Goal: Navigation & Orientation: Find specific page/section

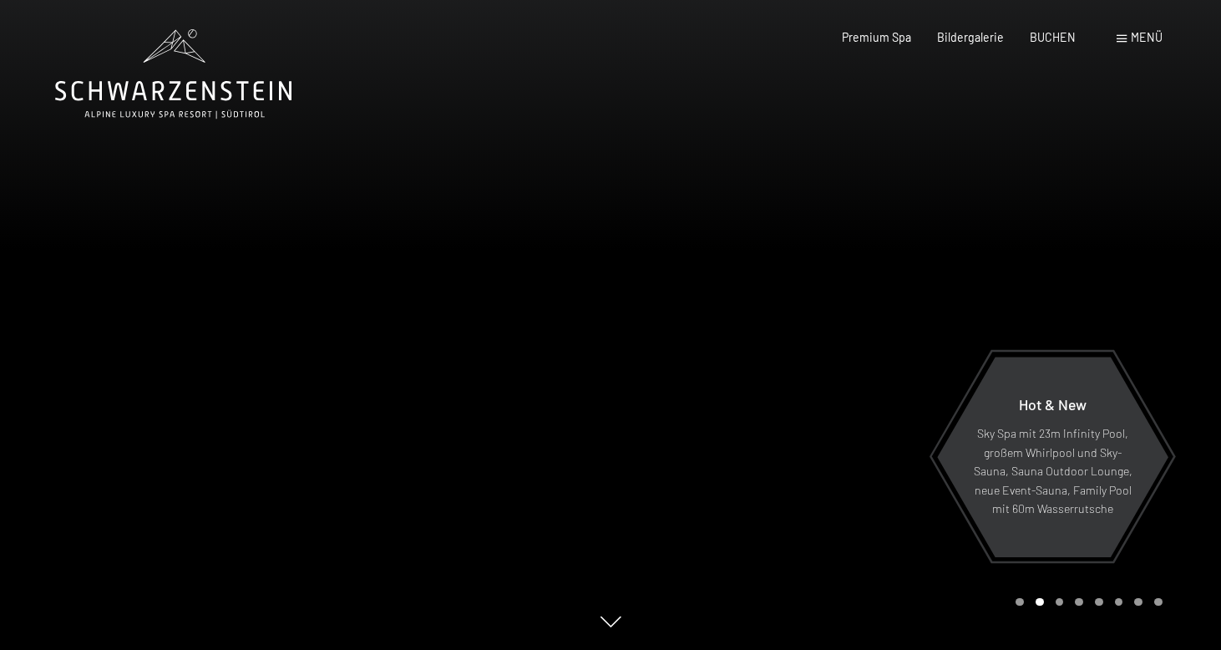
click at [605, 625] on icon at bounding box center [610, 622] width 21 height 11
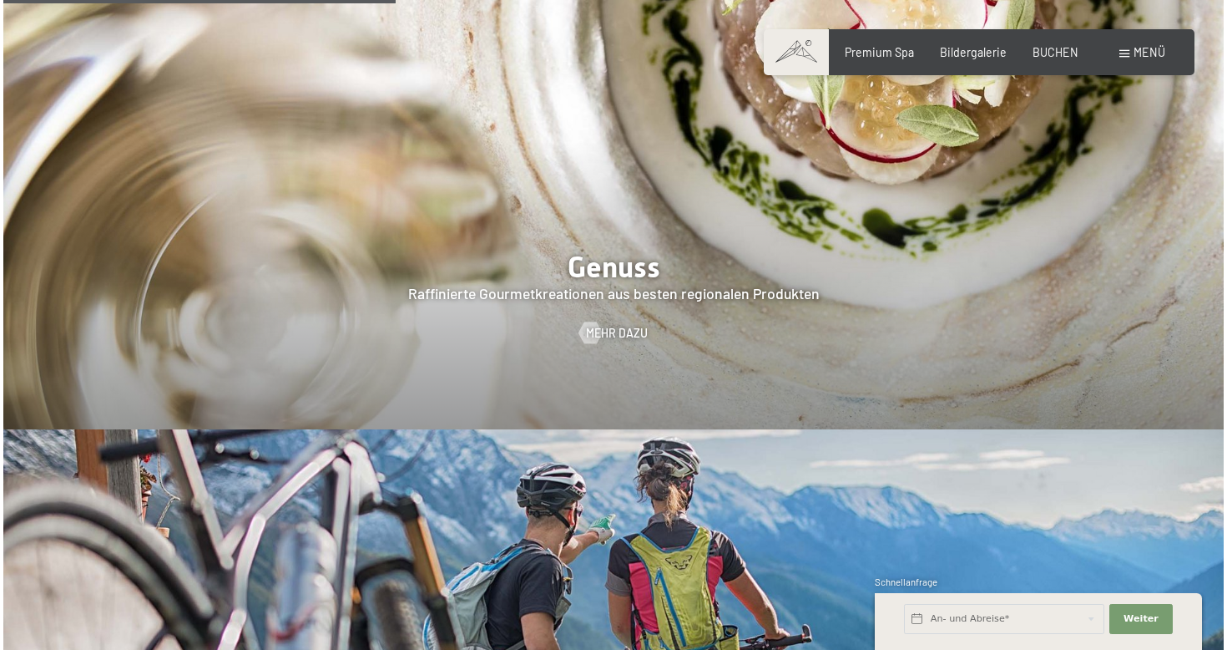
scroll to position [2597, 0]
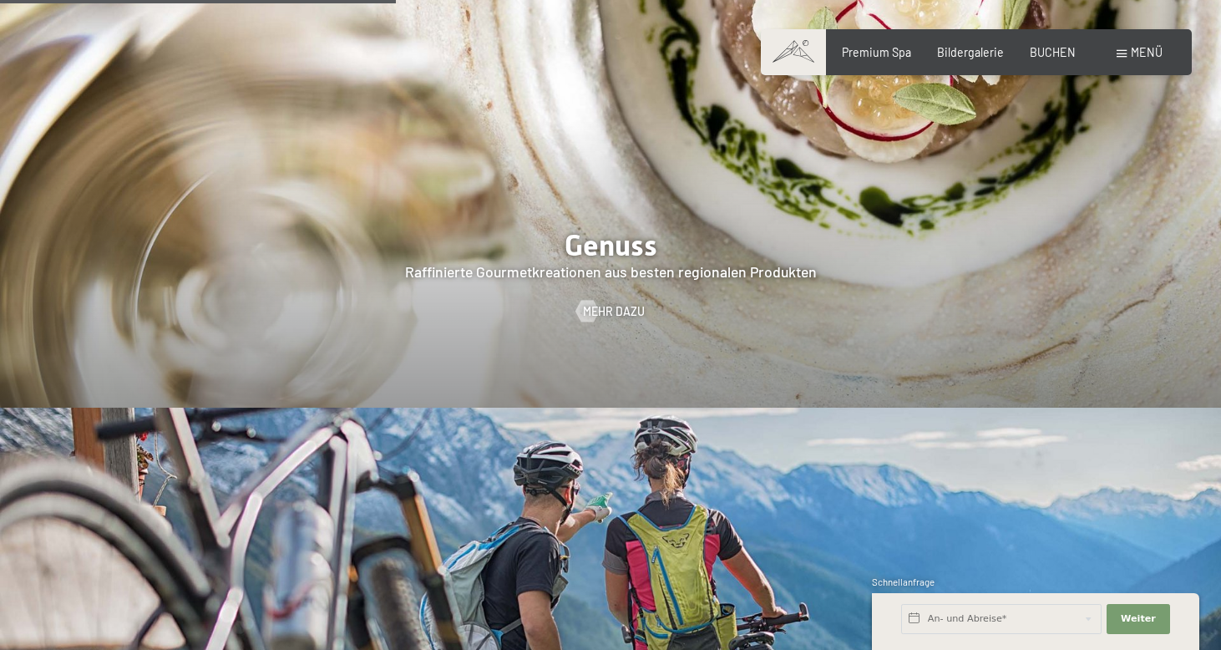
click at [1136, 60] on div "Buchen Anfragen Premium Spa Bildergalerie BUCHEN Menü DE IT EN Gutschein Bilder…" at bounding box center [976, 52] width 372 height 17
click at [1137, 51] on span "Menü" at bounding box center [1147, 52] width 32 height 14
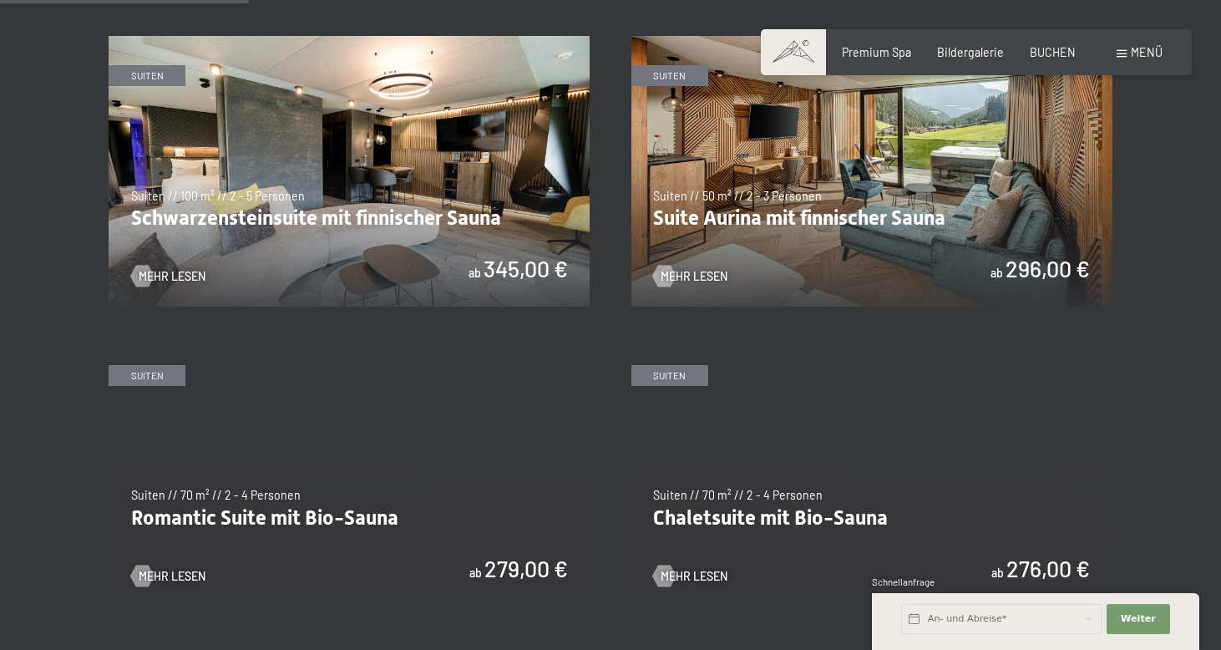
scroll to position [929, 0]
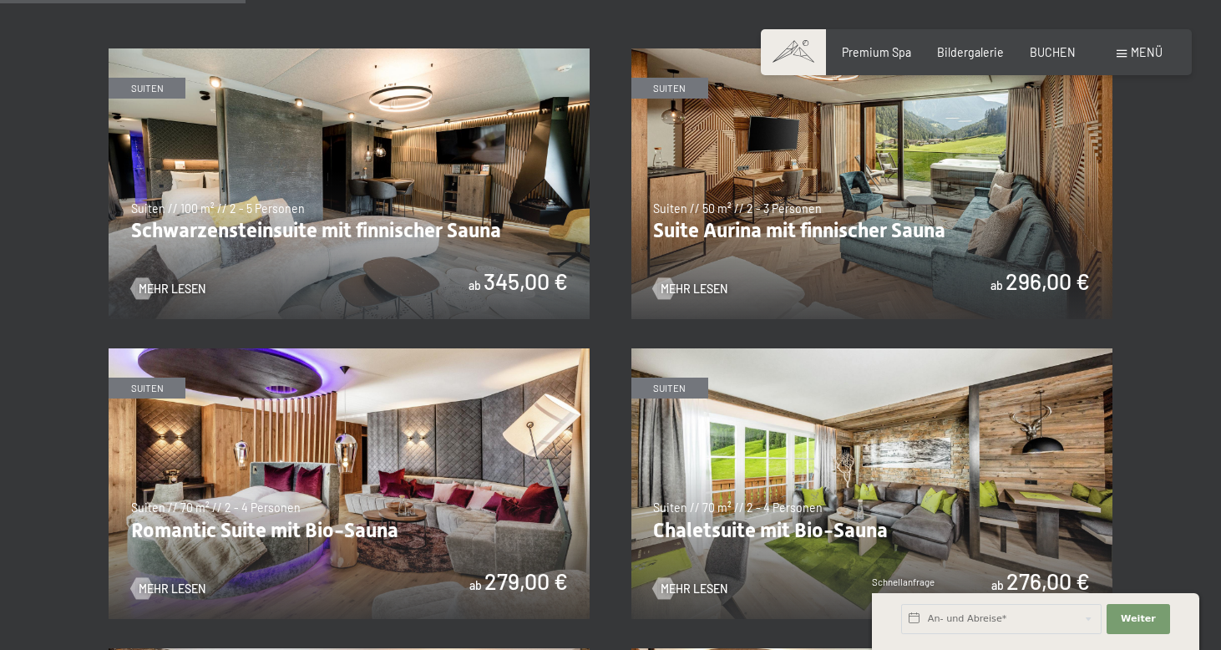
click at [711, 149] on img at bounding box center [871, 183] width 481 height 271
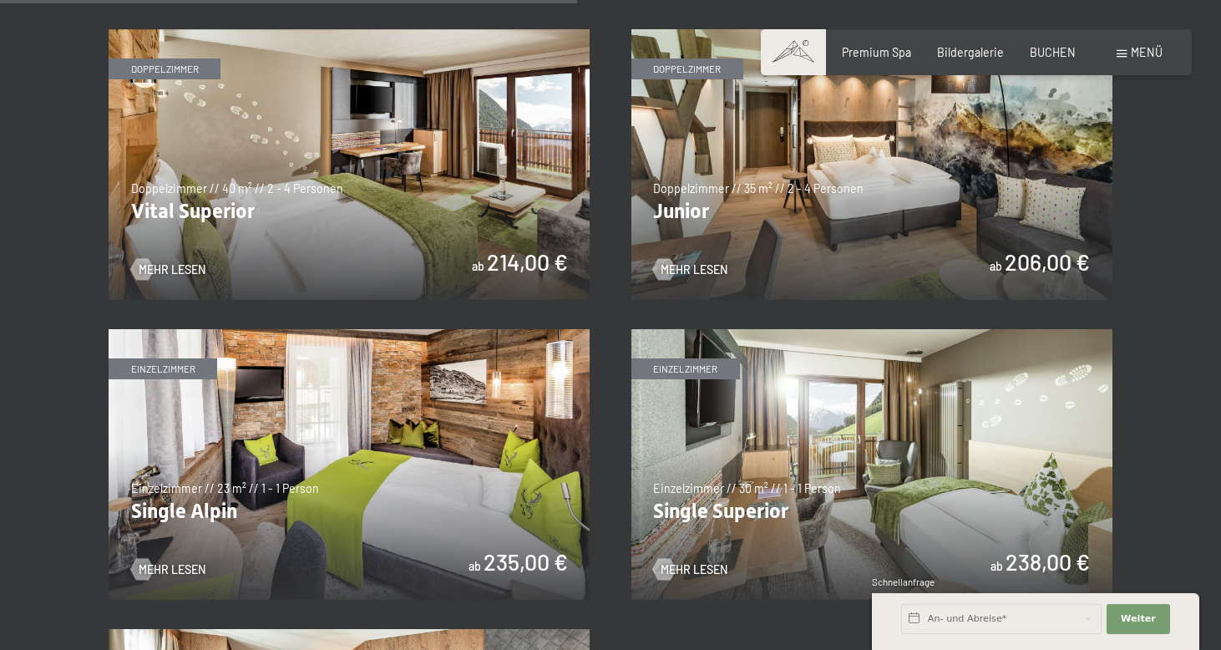
scroll to position [2143, 0]
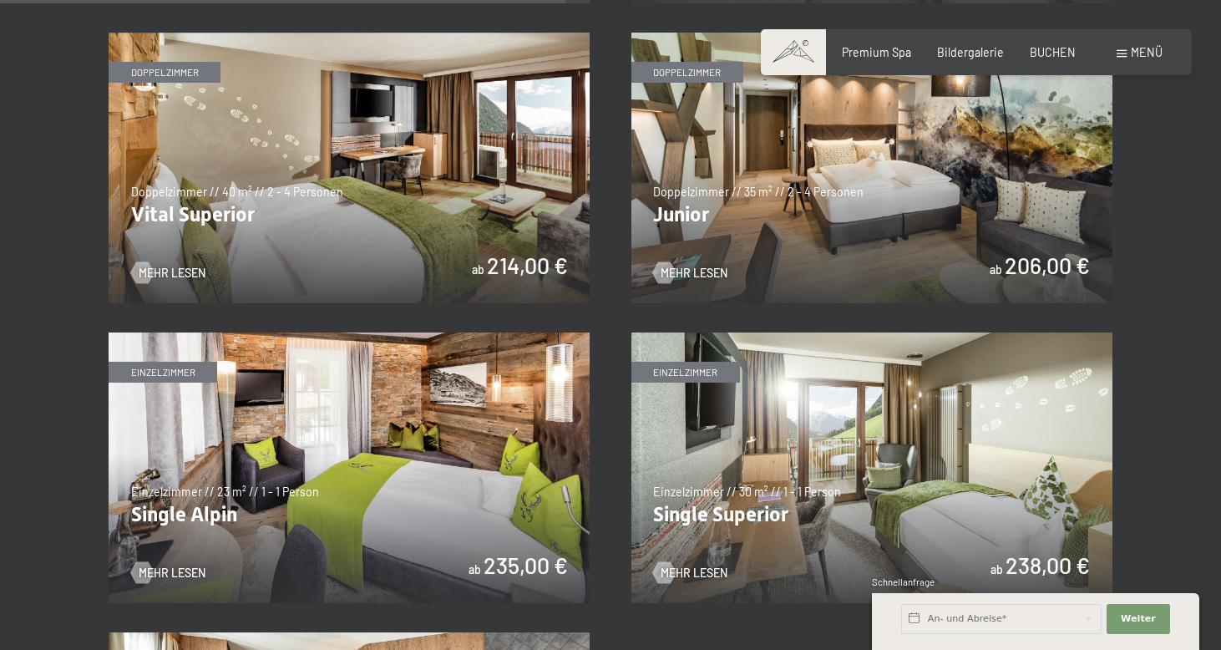
click at [488, 205] on img at bounding box center [349, 168] width 481 height 271
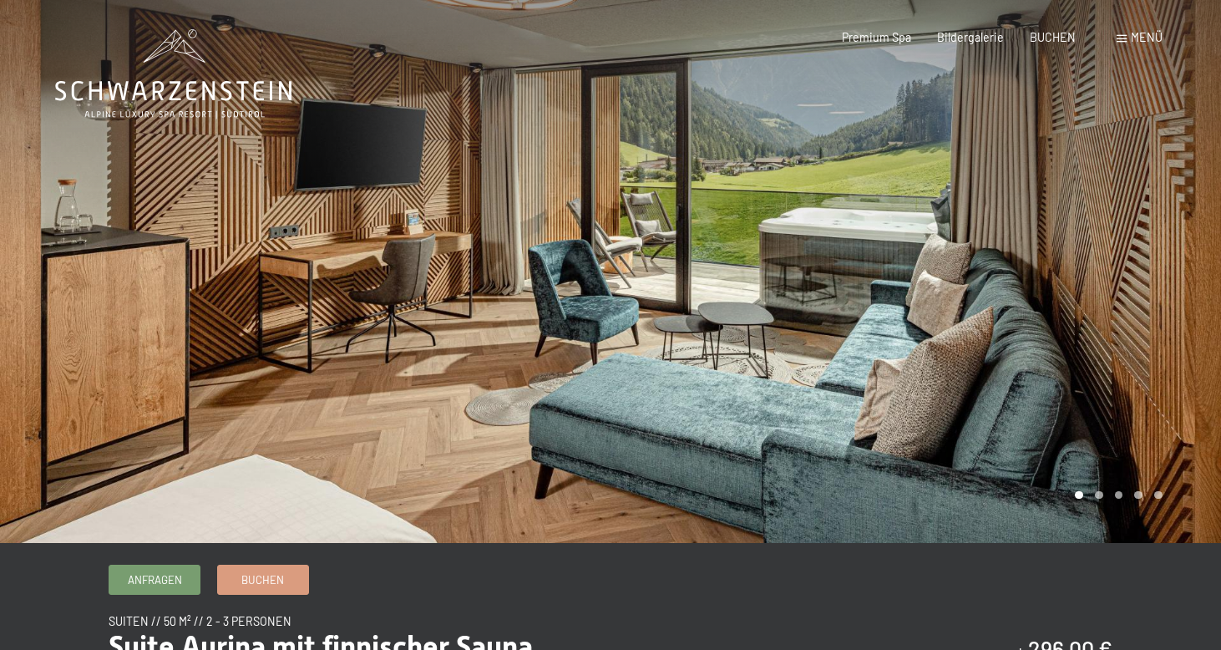
click at [1104, 343] on div at bounding box center [915, 271] width 610 height 543
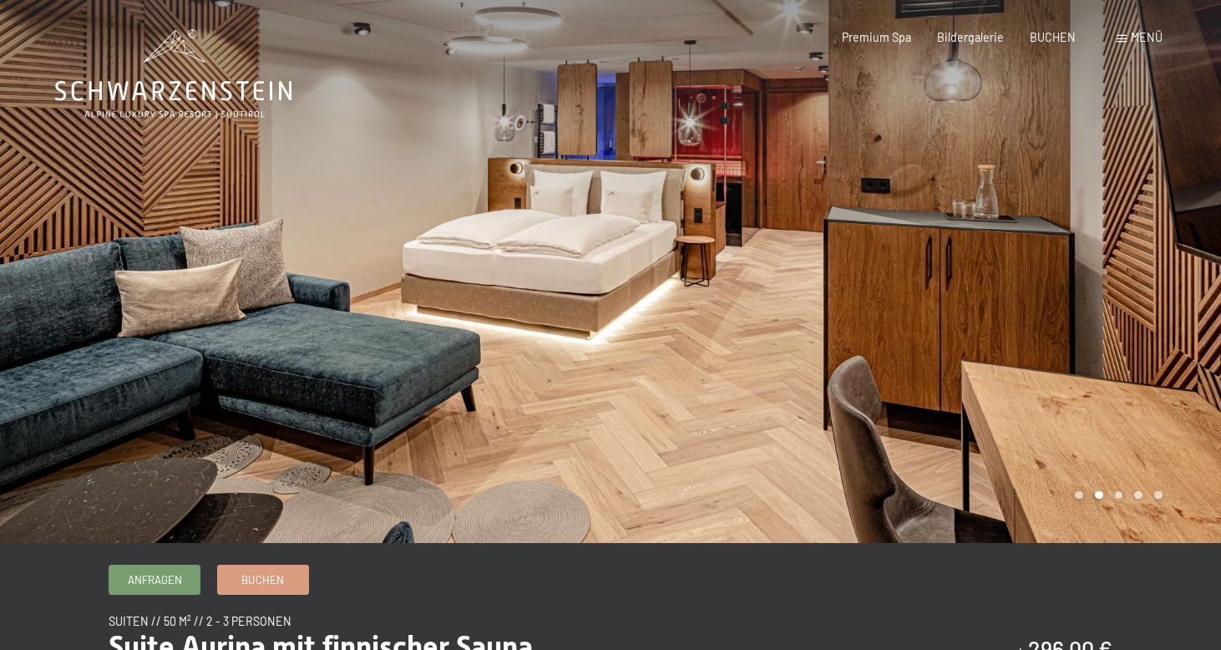
click at [1119, 306] on div at bounding box center [915, 271] width 610 height 543
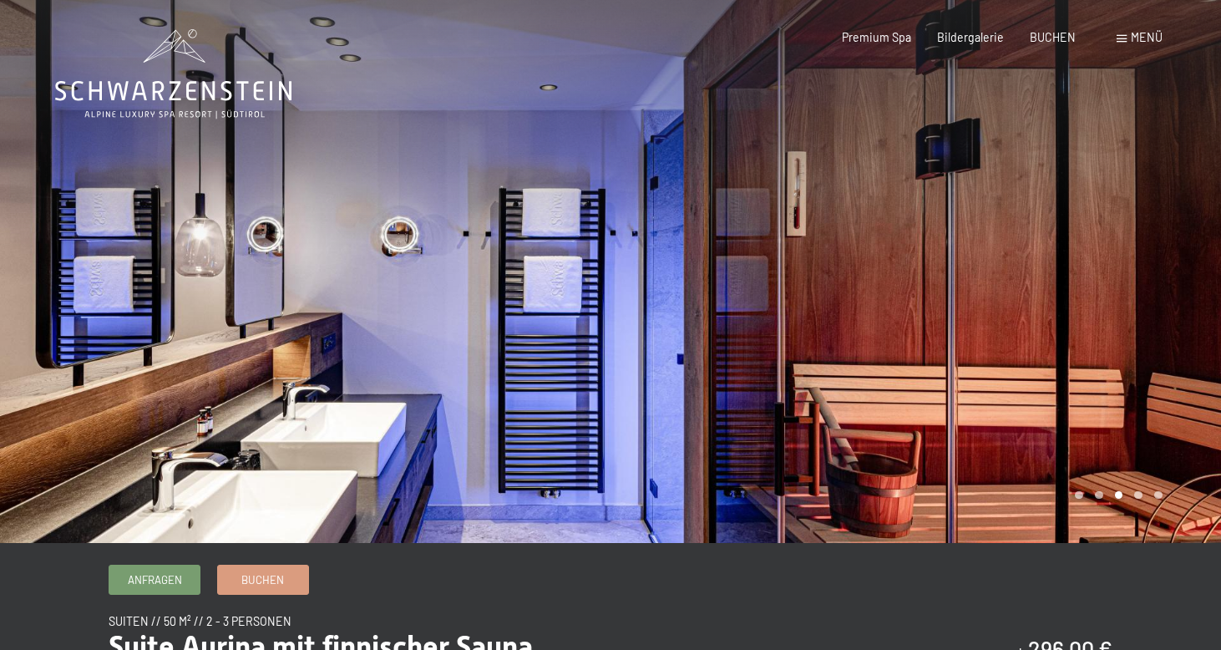
click at [1119, 306] on div at bounding box center [915, 271] width 610 height 543
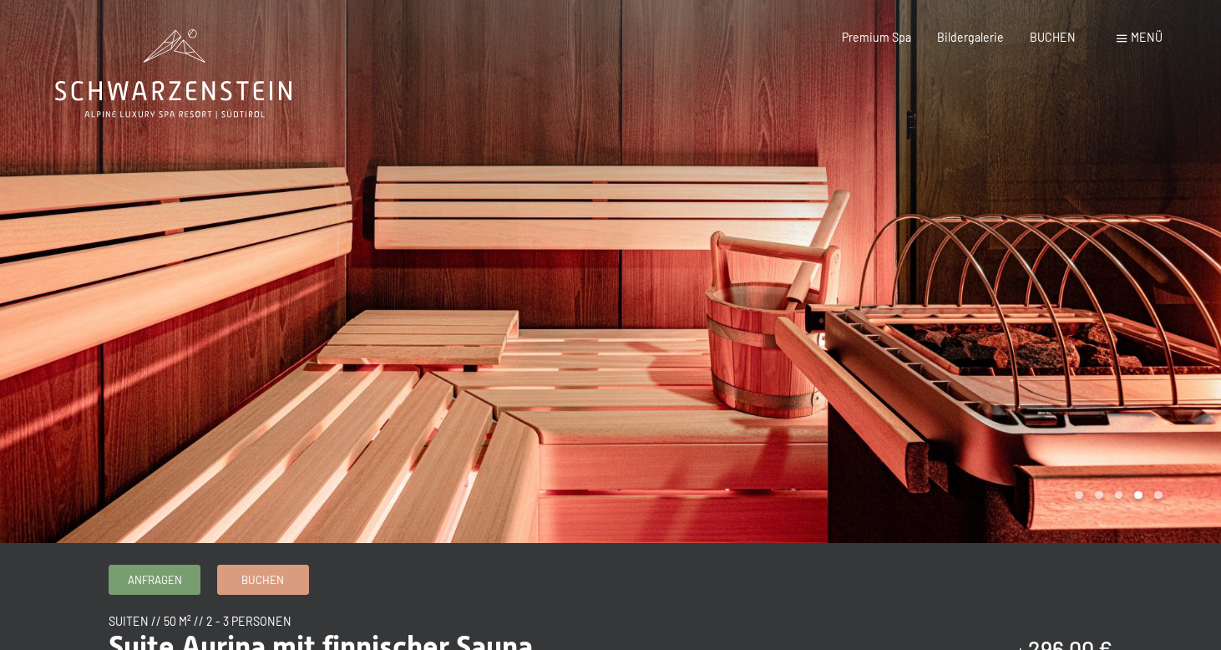
click at [1119, 306] on div at bounding box center [915, 271] width 610 height 543
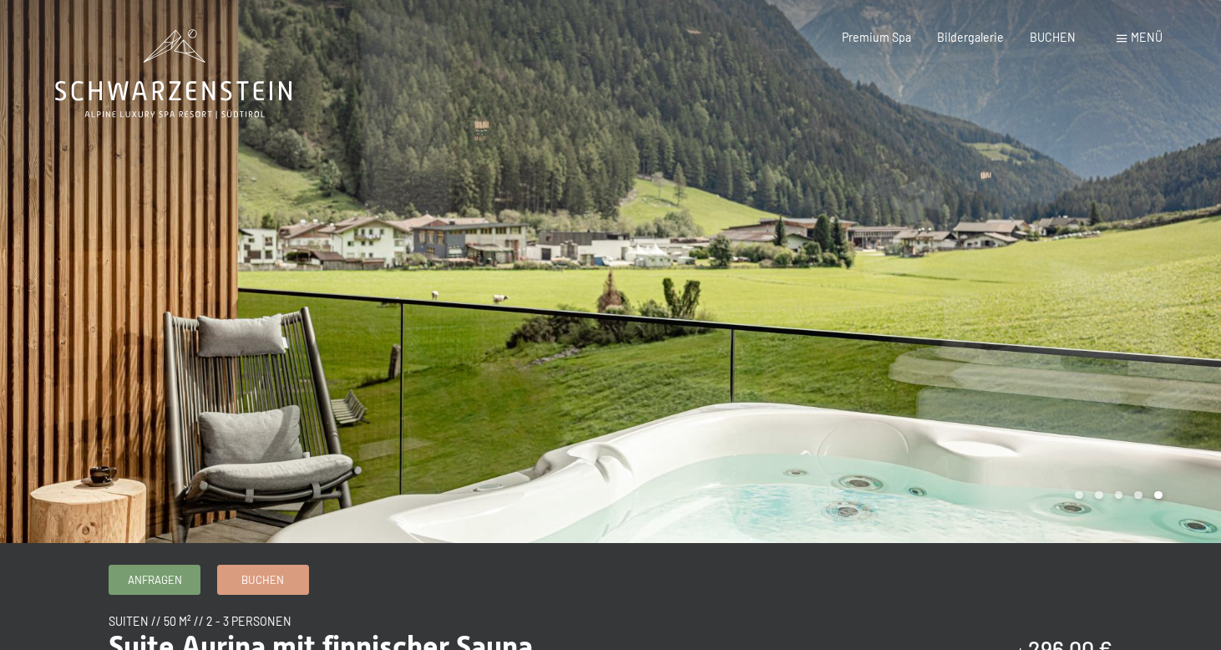
click at [1119, 306] on div at bounding box center [915, 271] width 610 height 543
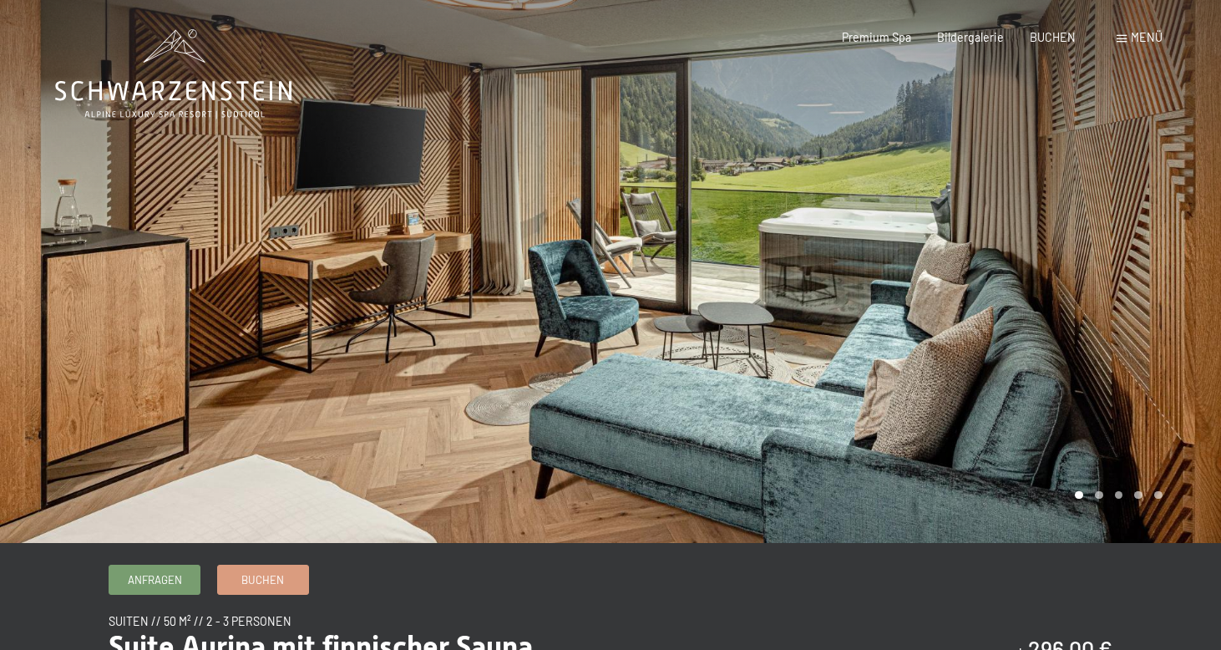
click at [1119, 306] on div at bounding box center [915, 271] width 610 height 543
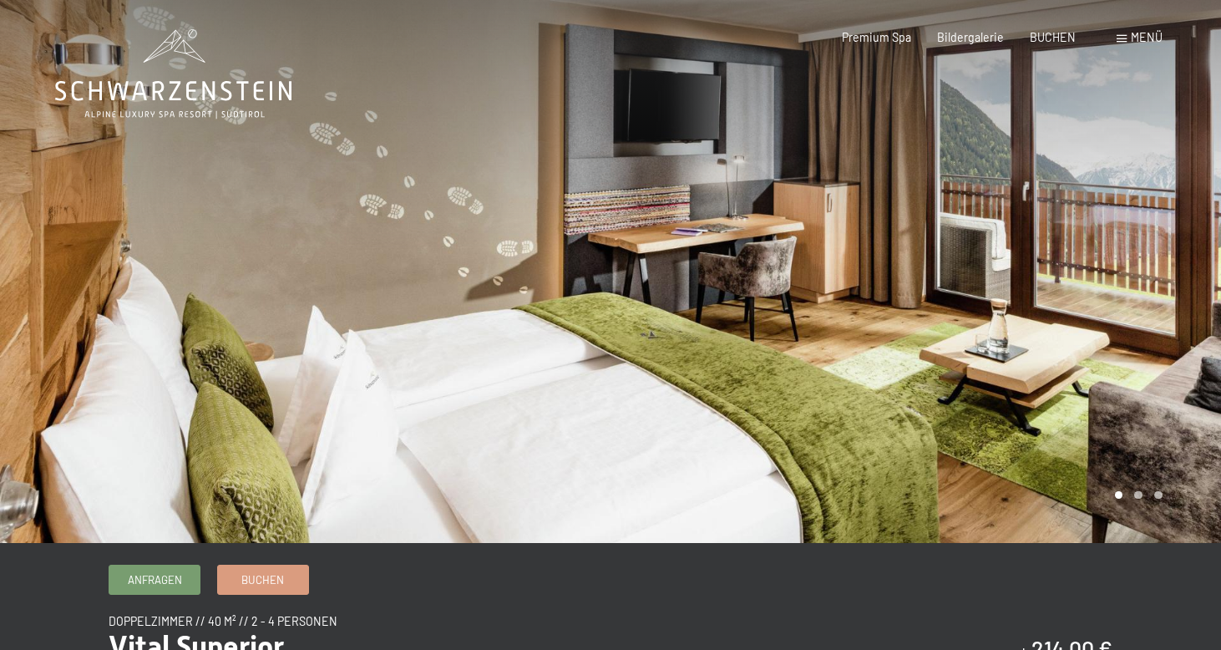
click at [944, 316] on div at bounding box center [915, 271] width 610 height 543
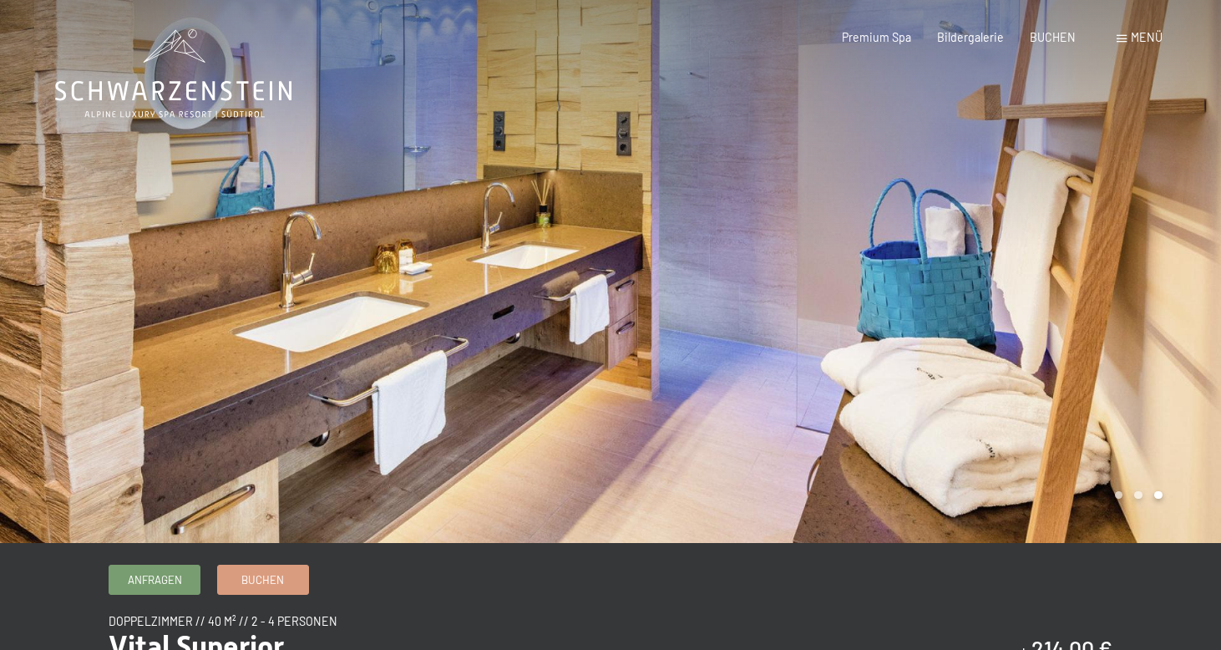
click at [1126, 39] on span at bounding box center [1121, 39] width 10 height 8
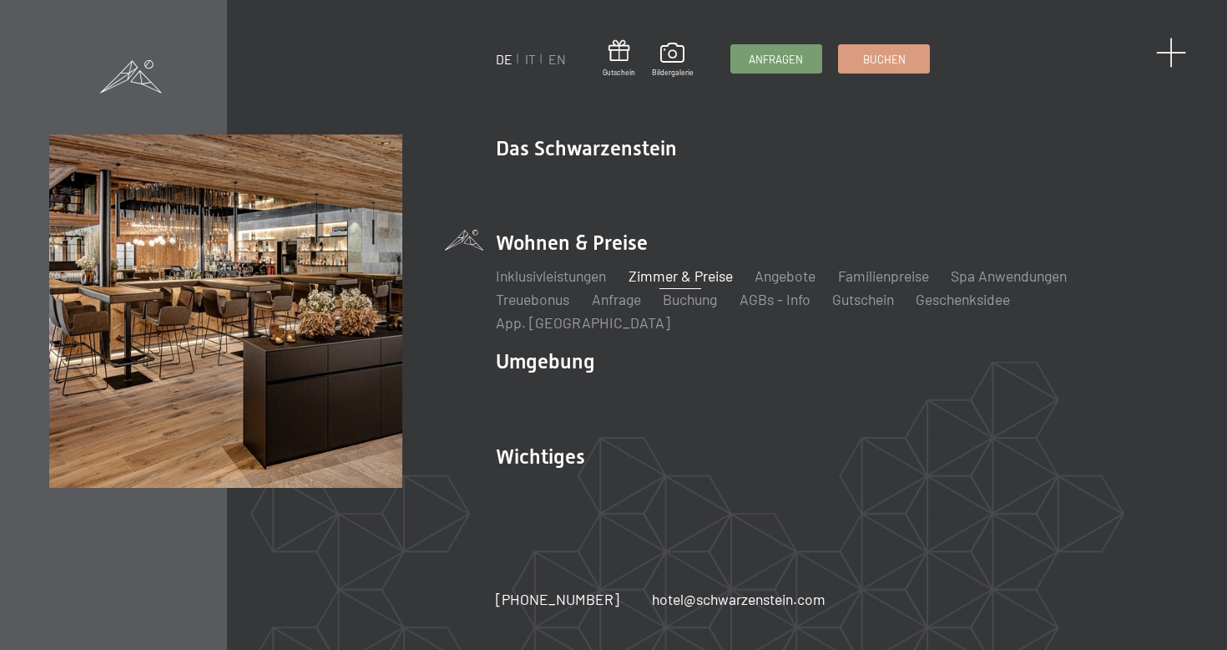
click at [1173, 47] on span at bounding box center [1171, 53] width 31 height 31
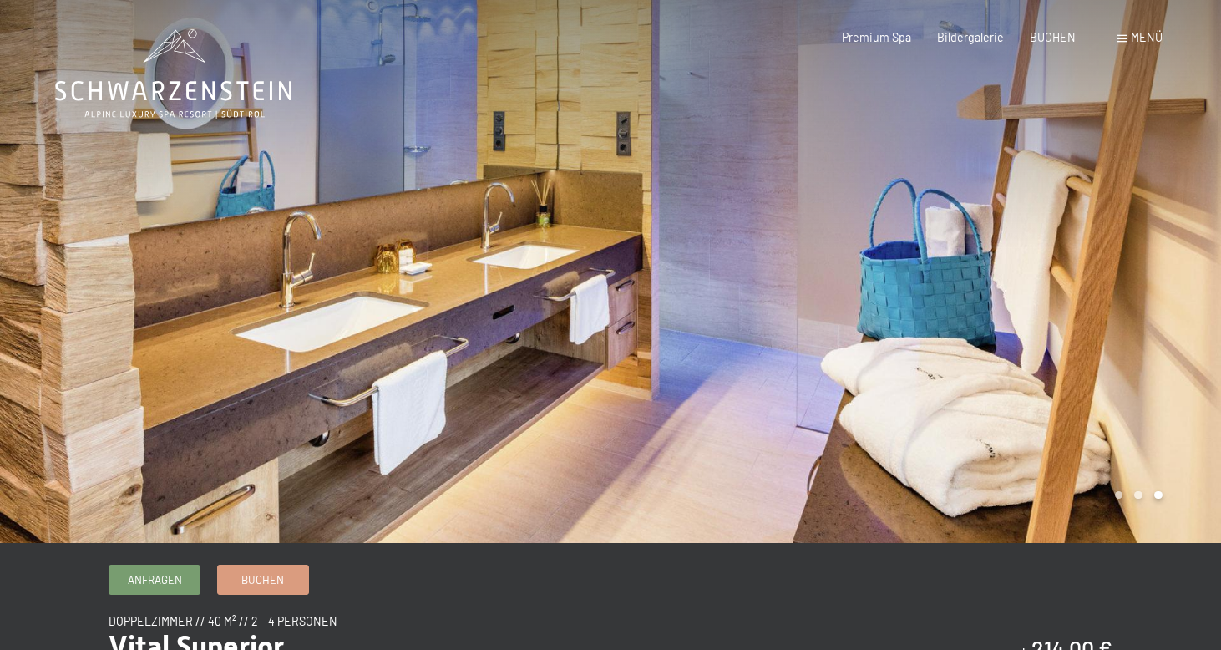
click at [1144, 41] on span "Menü" at bounding box center [1147, 37] width 32 height 14
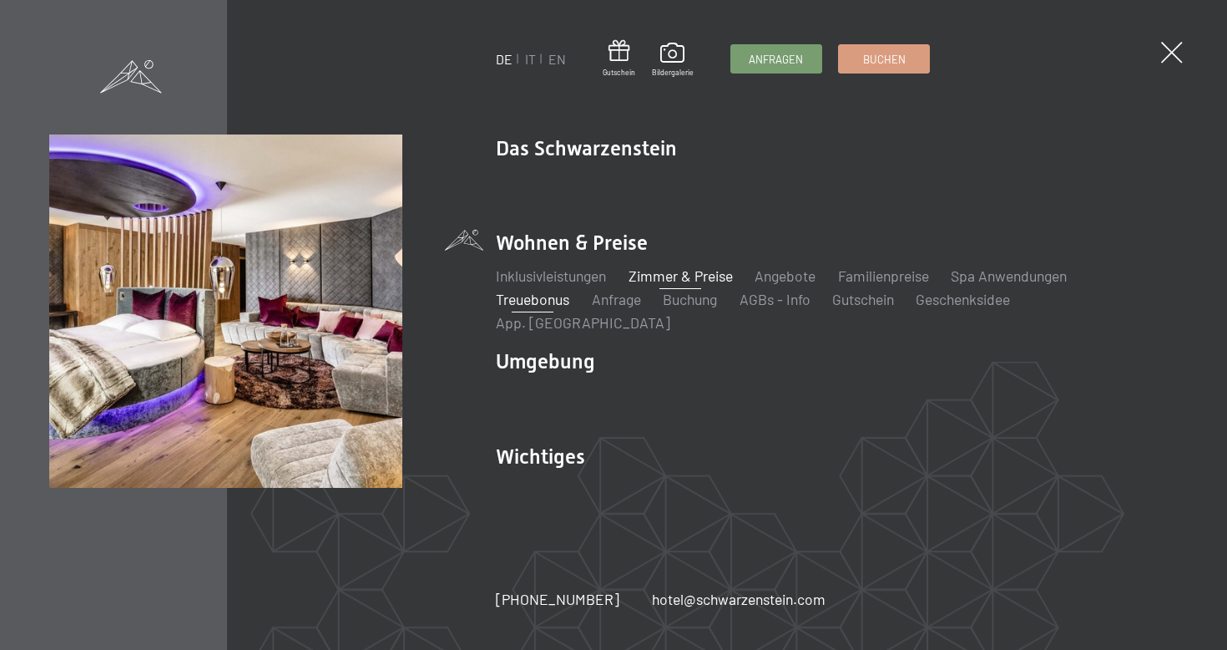
click at [552, 308] on link "Treuebonus" at bounding box center [532, 299] width 73 height 18
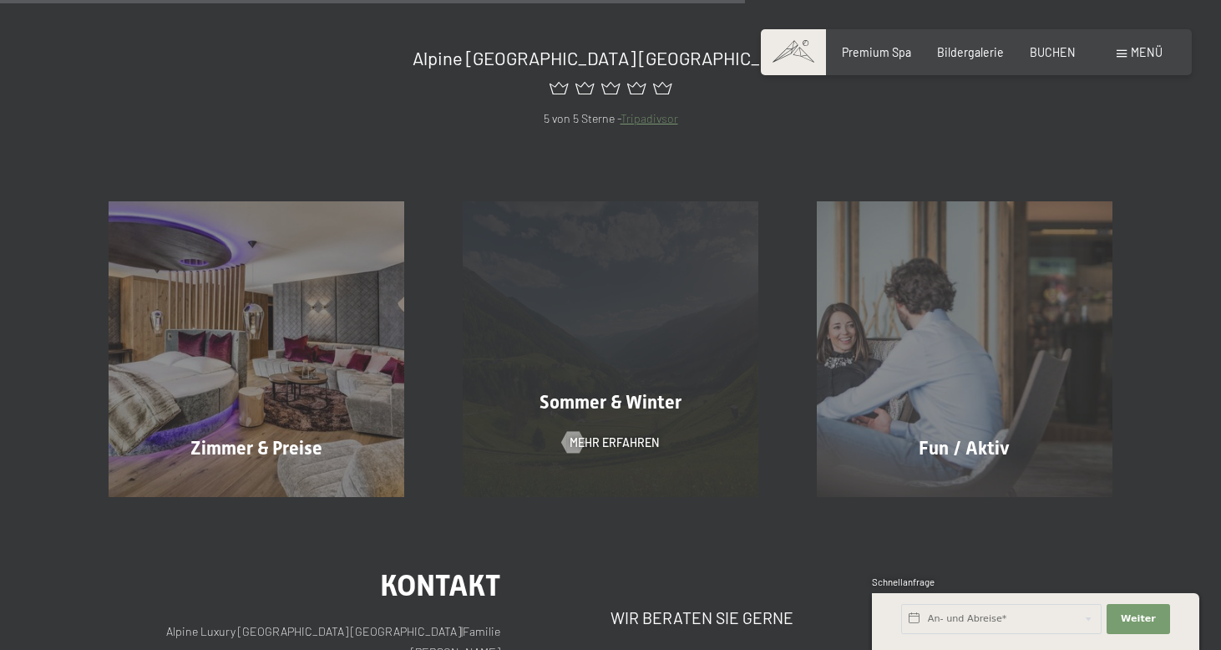
scroll to position [1122, 0]
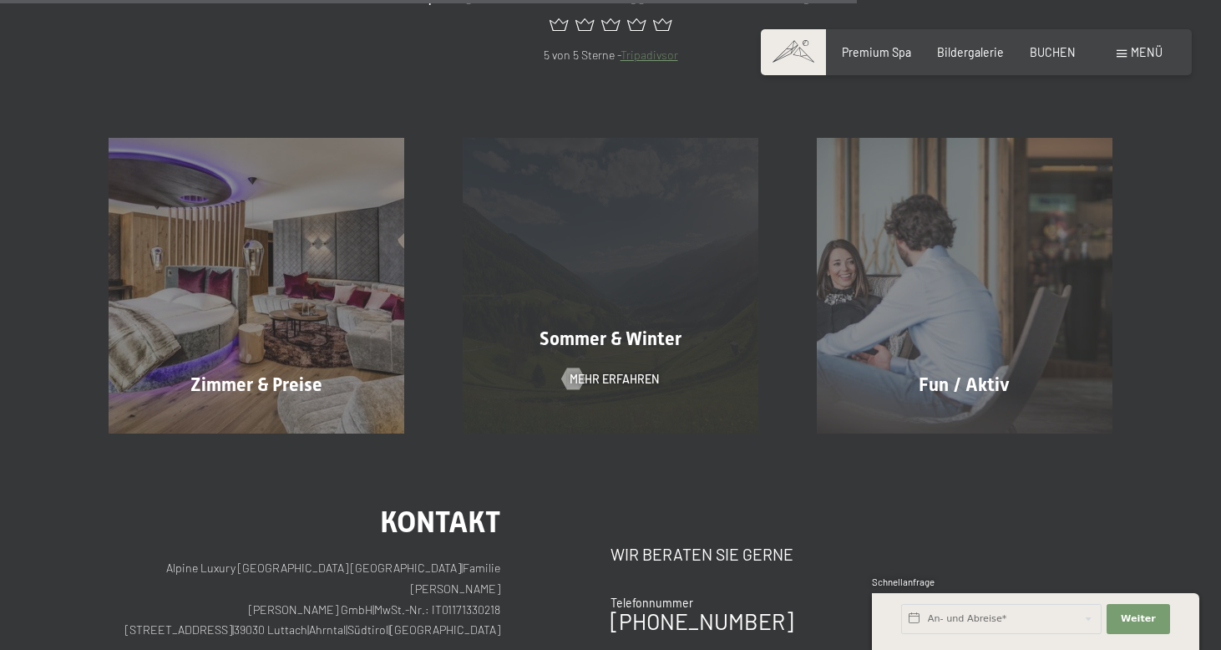
click at [601, 326] on div "Sommer & Winter" at bounding box center [610, 339] width 354 height 26
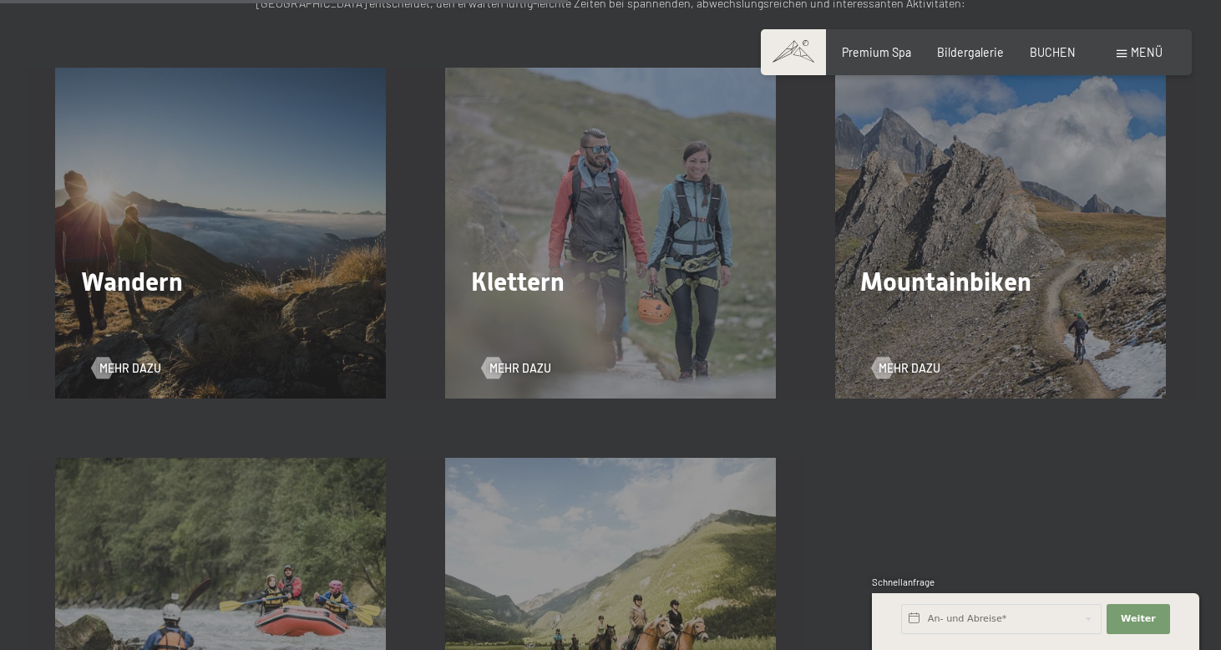
scroll to position [2274, 0]
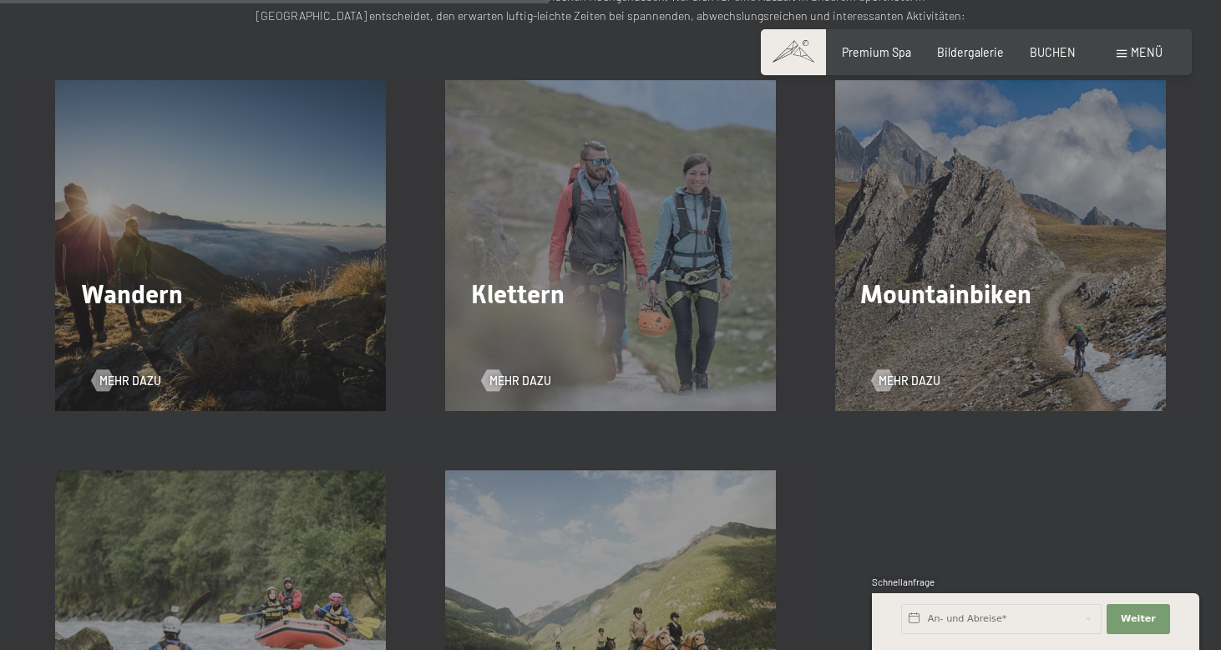
click at [227, 193] on div "Wandern Mehr dazu" at bounding box center [221, 245] width 390 height 331
click at [128, 372] on span "Mehr dazu" at bounding box center [147, 380] width 62 height 17
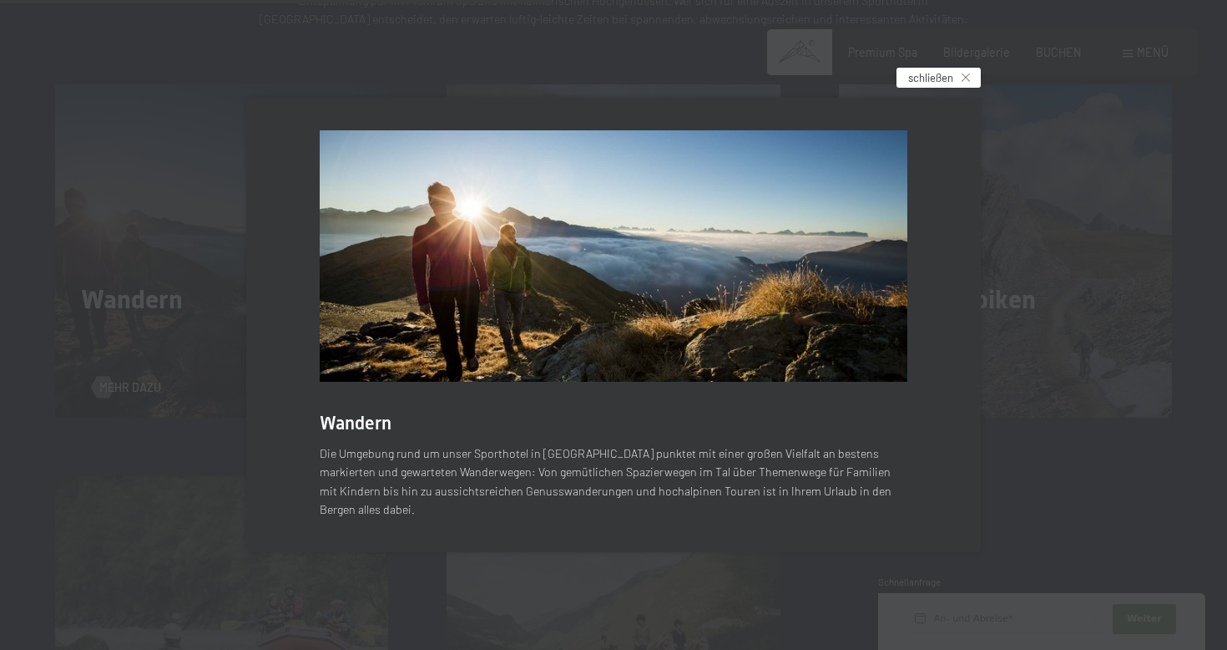
click at [936, 85] on span "schließen" at bounding box center [930, 77] width 45 height 15
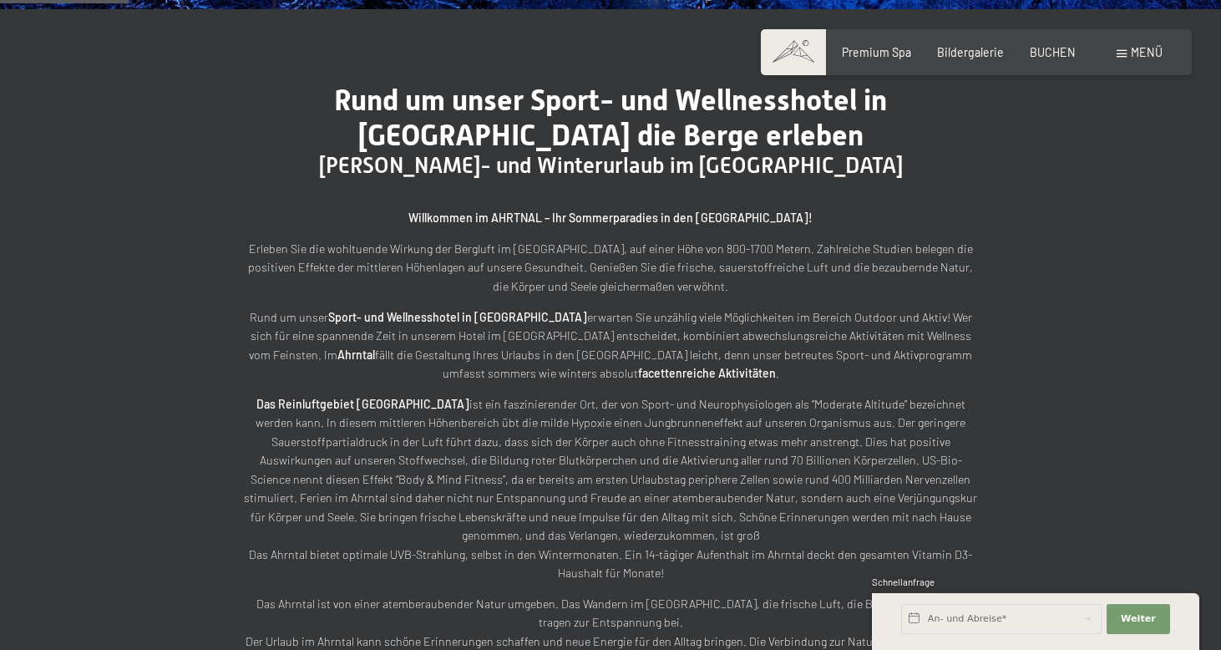
scroll to position [296, 0]
